Goal: Information Seeking & Learning: Learn about a topic

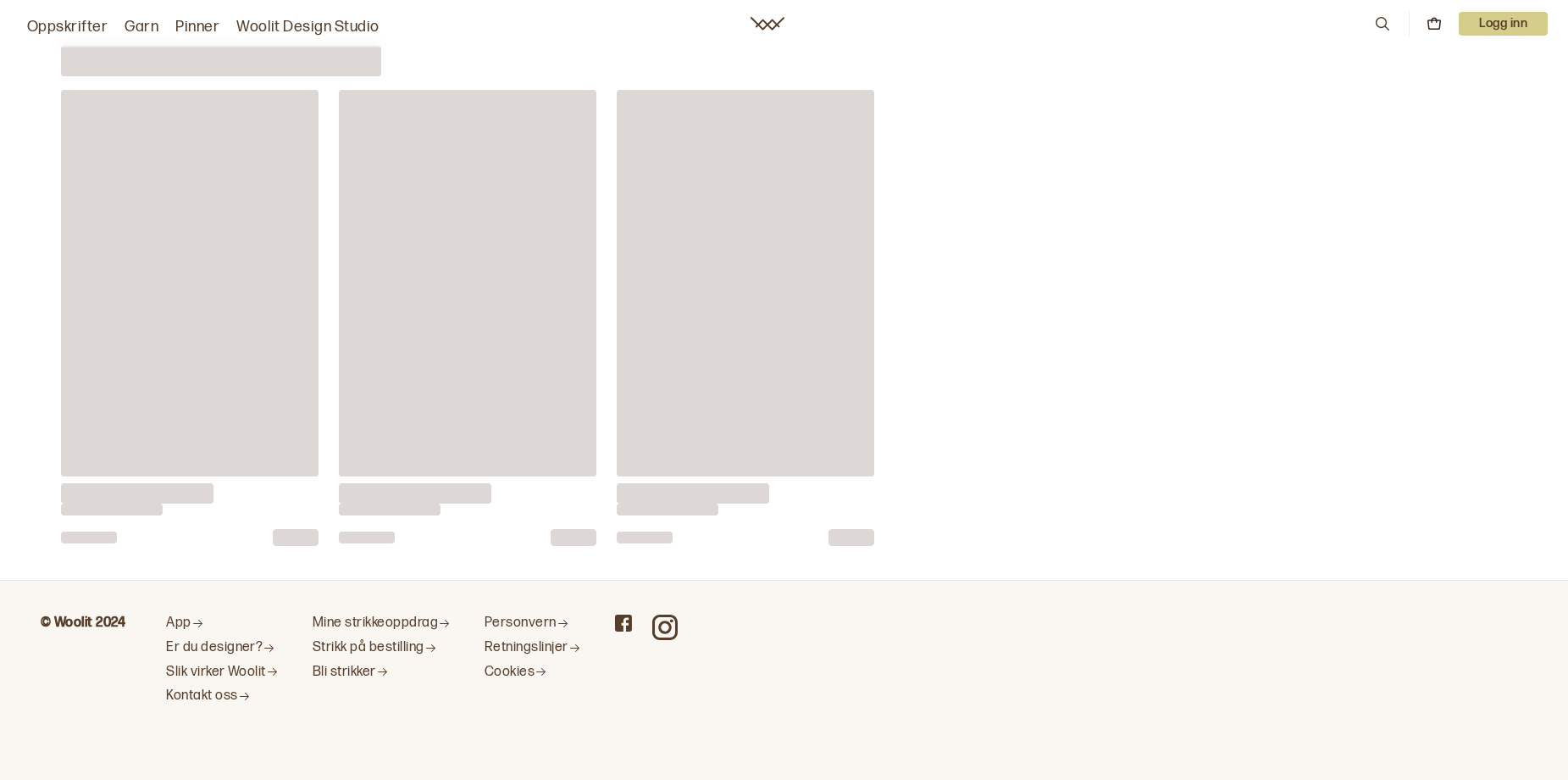
scroll to position [13119, 0]
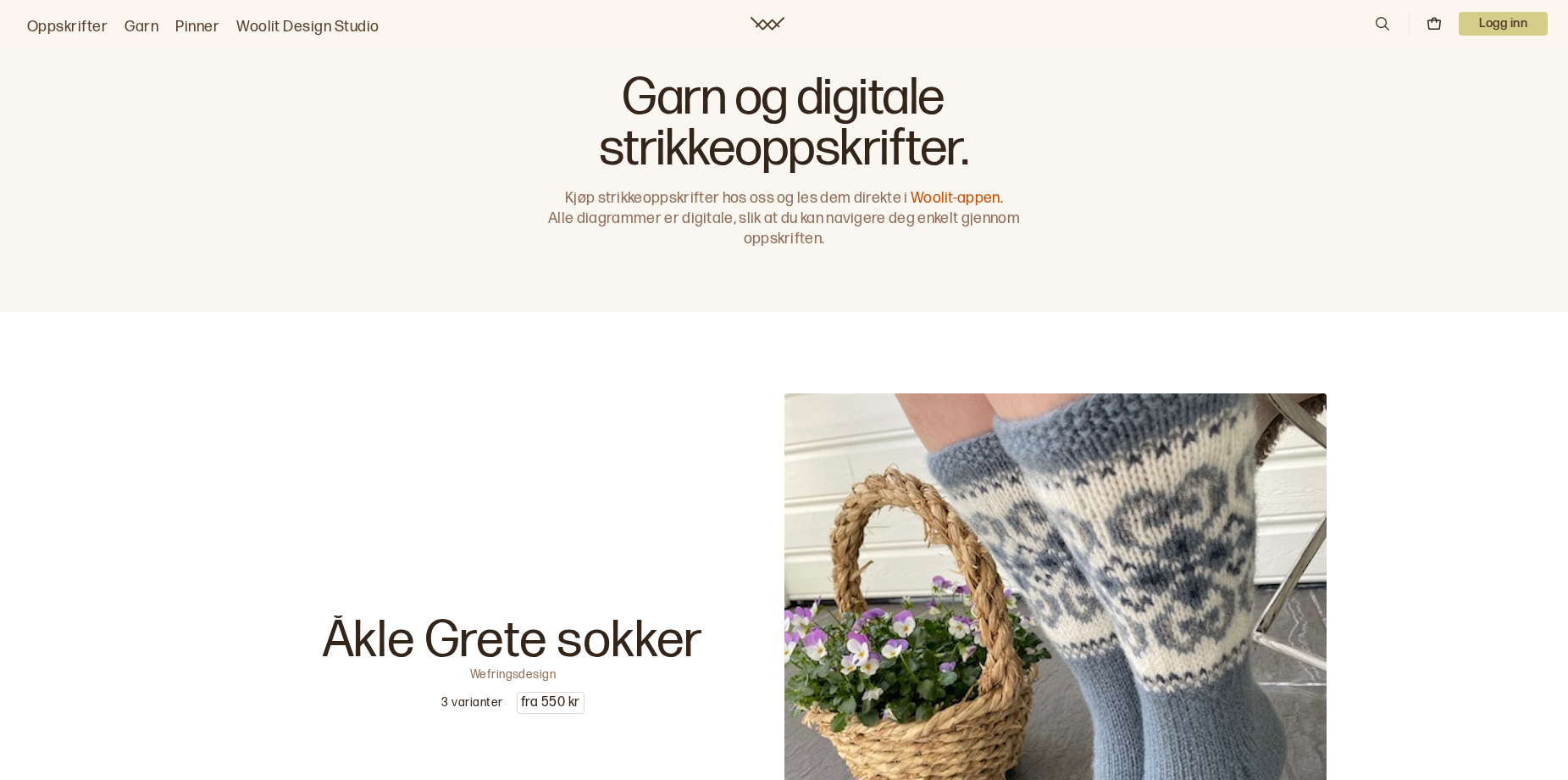
scroll to position [5117, 0]
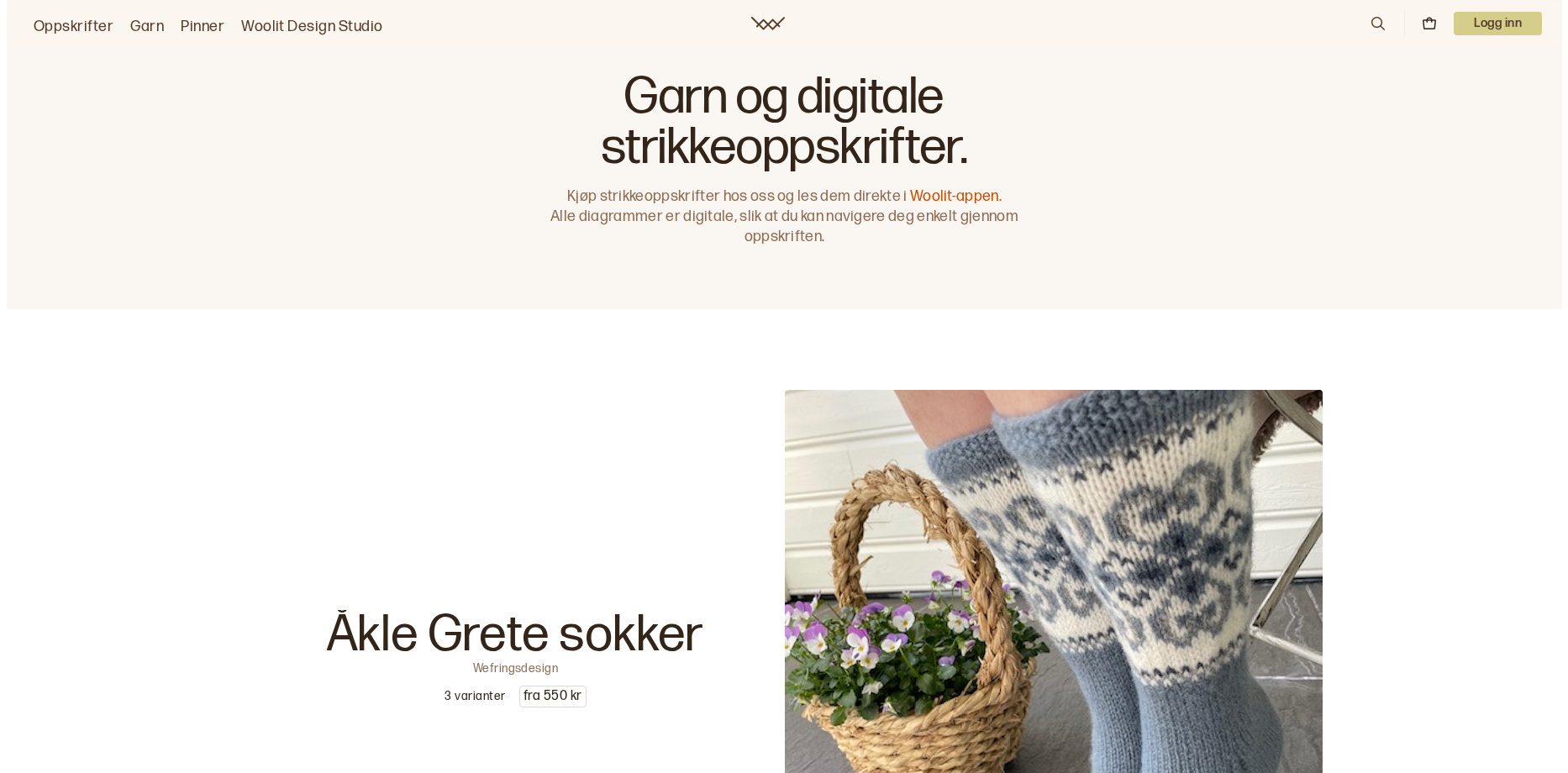
scroll to position [5071, 0]
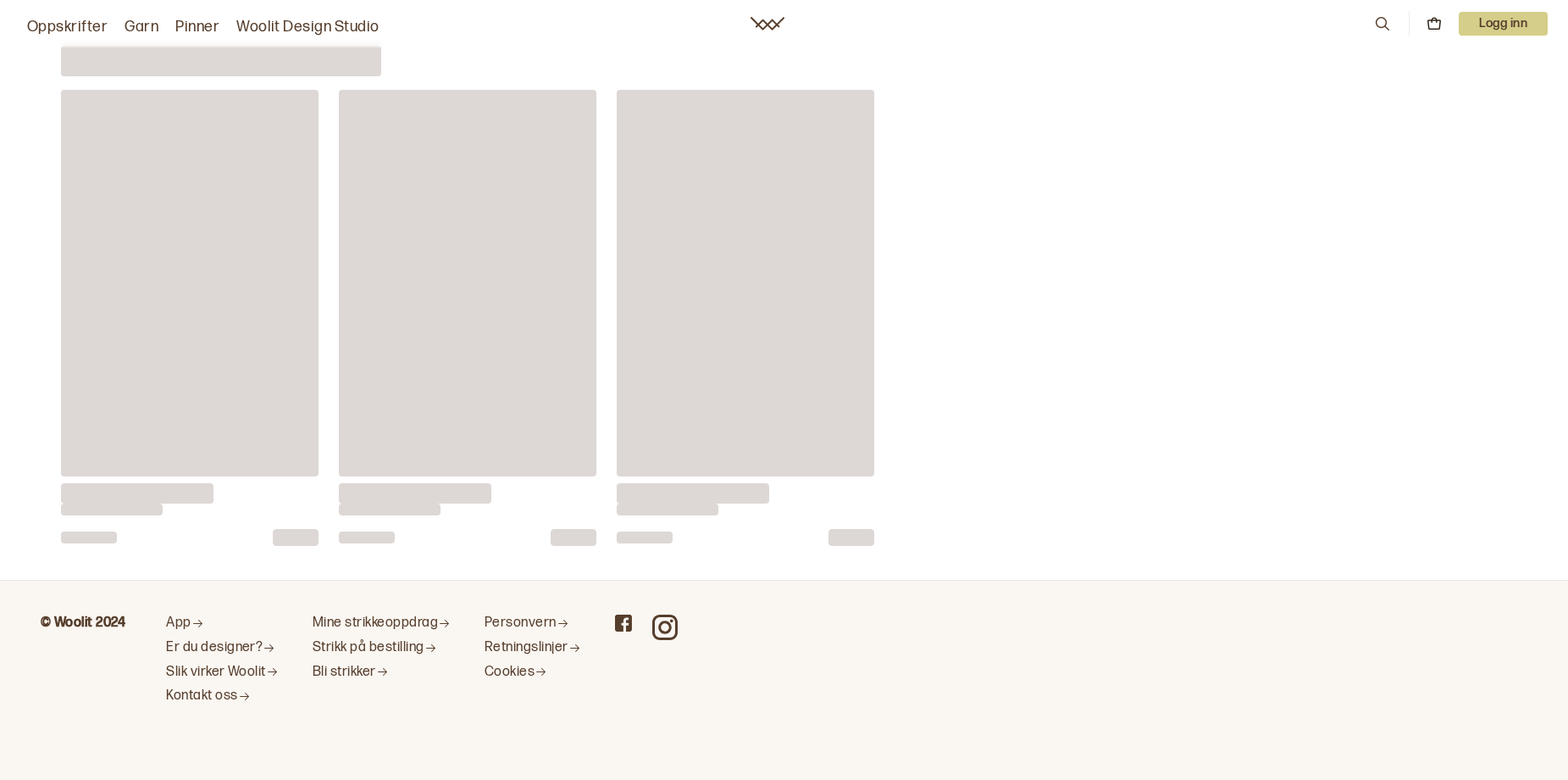
click at [1373, 20] on icon at bounding box center [1382, 23] width 18 height 18
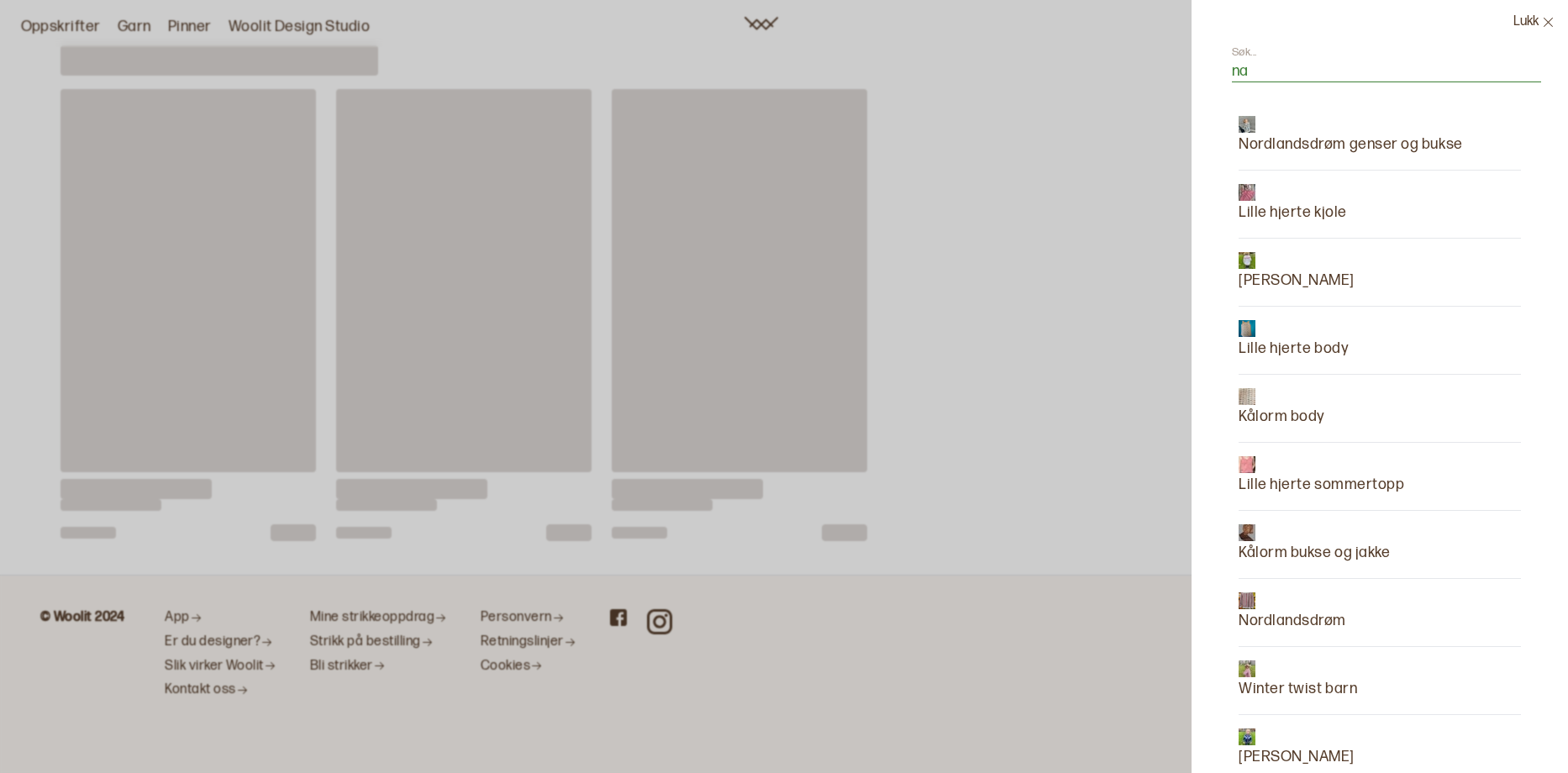
type input "n"
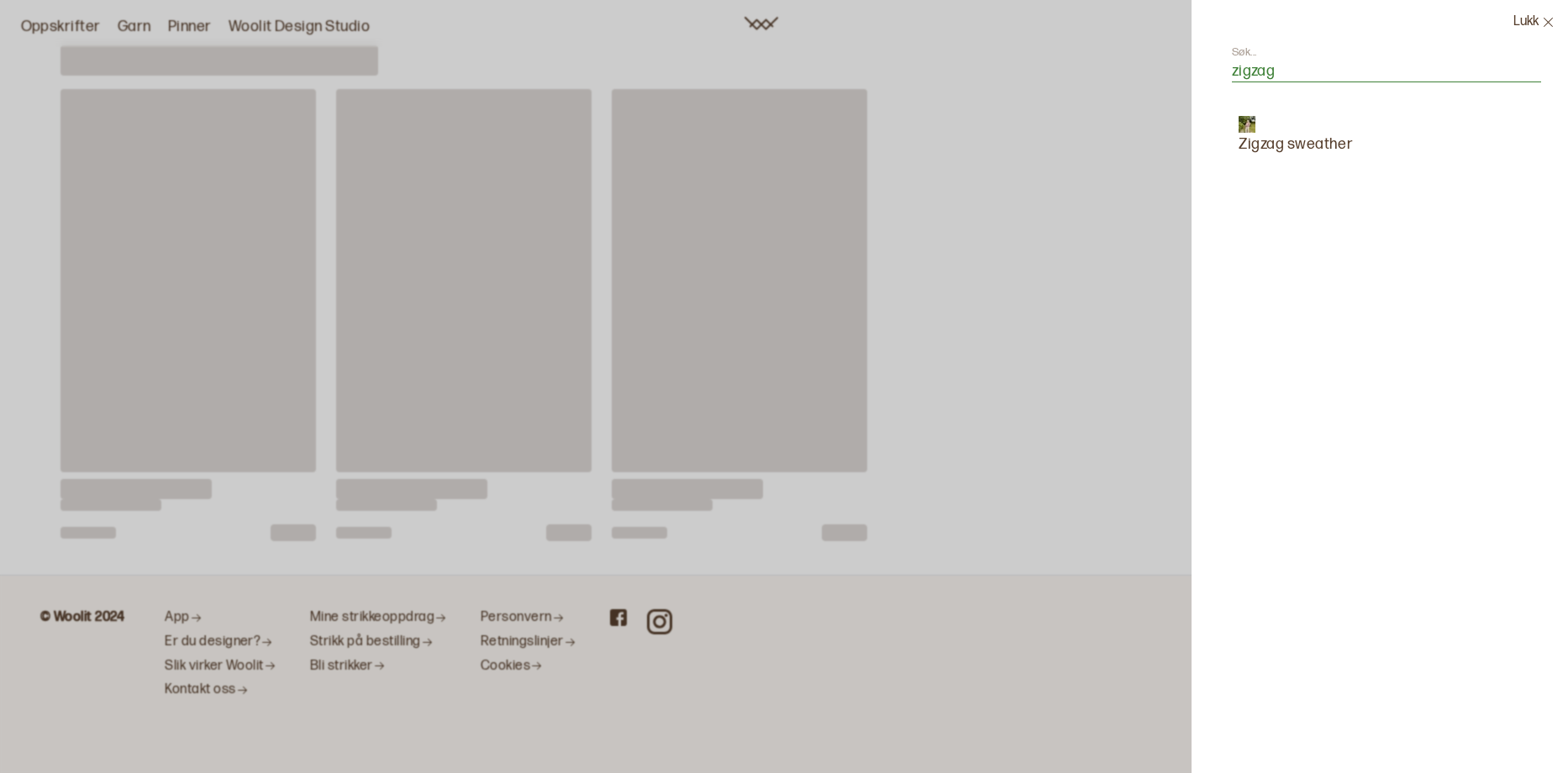
type input "zigzag"
click at [1238, 156] on p "Zigzag sweather" at bounding box center [1295, 145] width 114 height 24
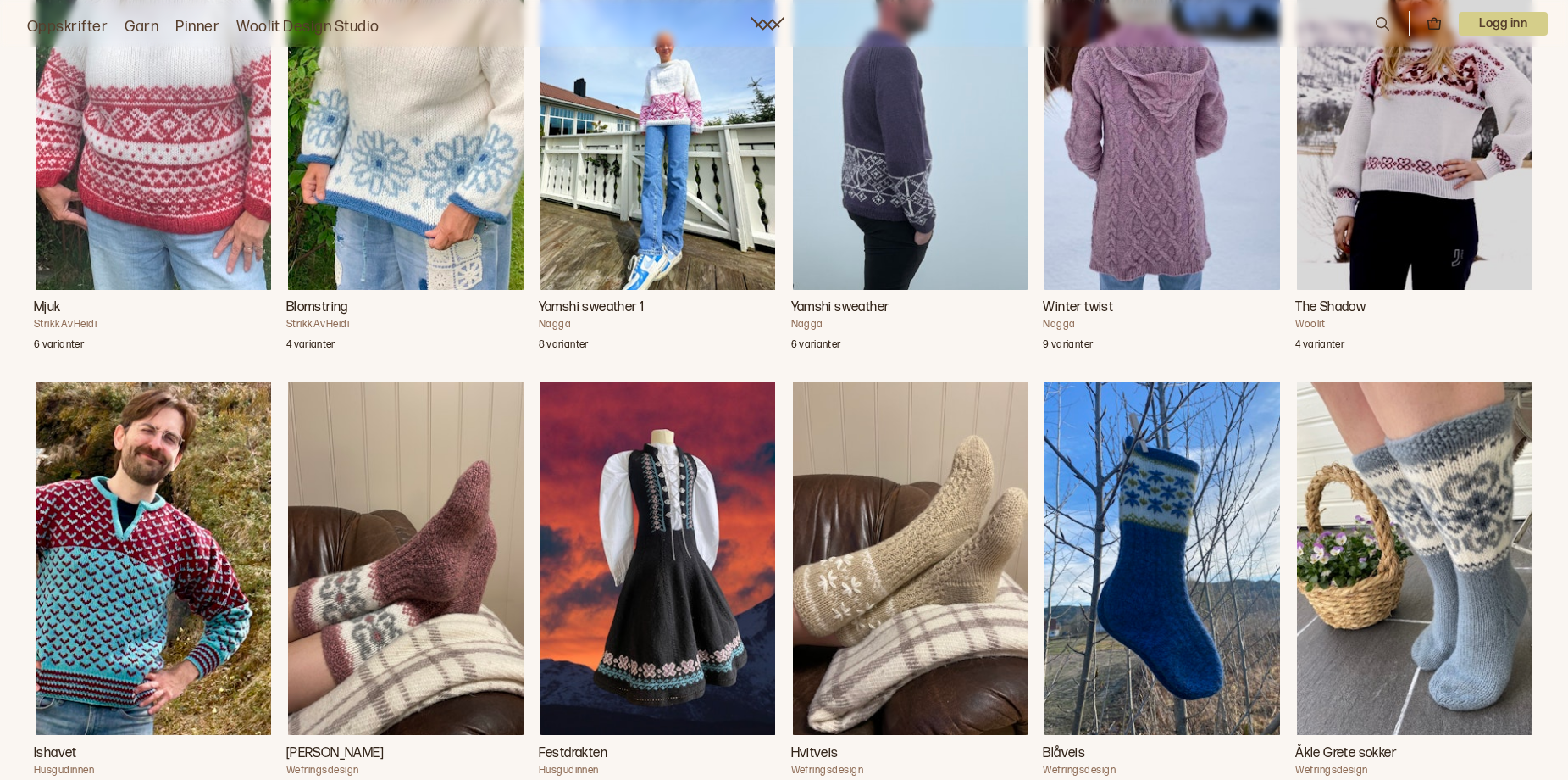
scroll to position [1366, 0]
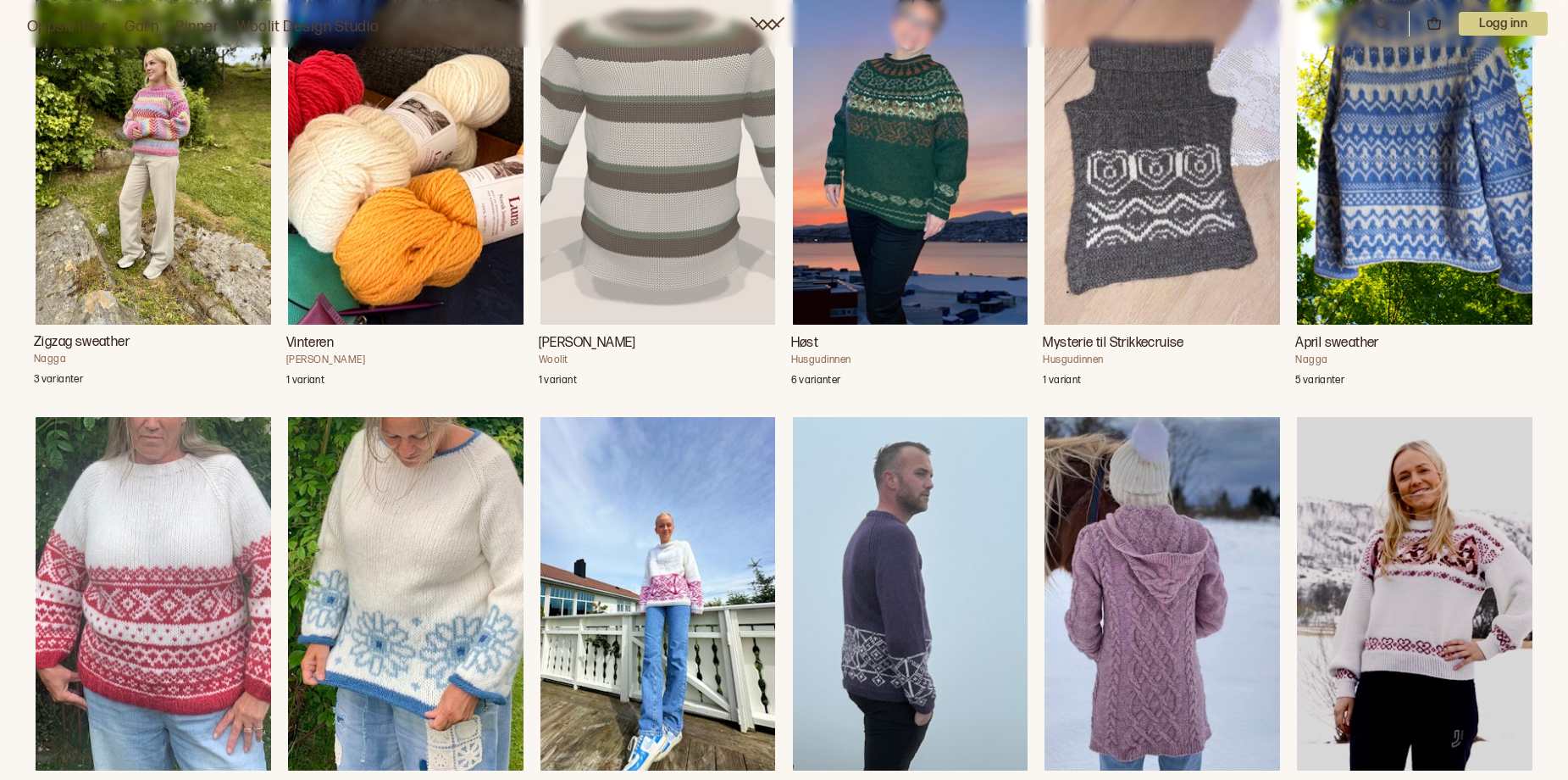
click at [123, 353] on h3 "Zigzag sweather" at bounding box center [153, 342] width 239 height 20
